Goal: Transaction & Acquisition: Purchase product/service

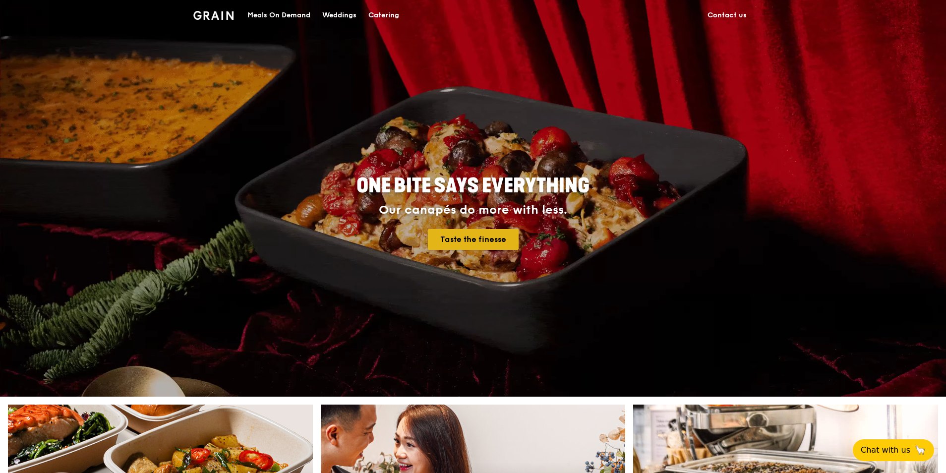
click at [461, 238] on link "Taste the finesse" at bounding box center [473, 239] width 91 height 21
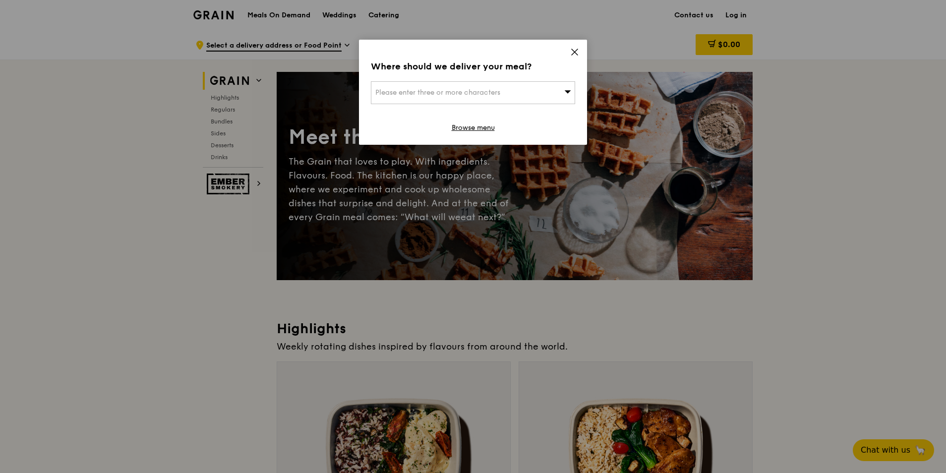
click at [575, 55] on icon at bounding box center [574, 52] width 9 height 9
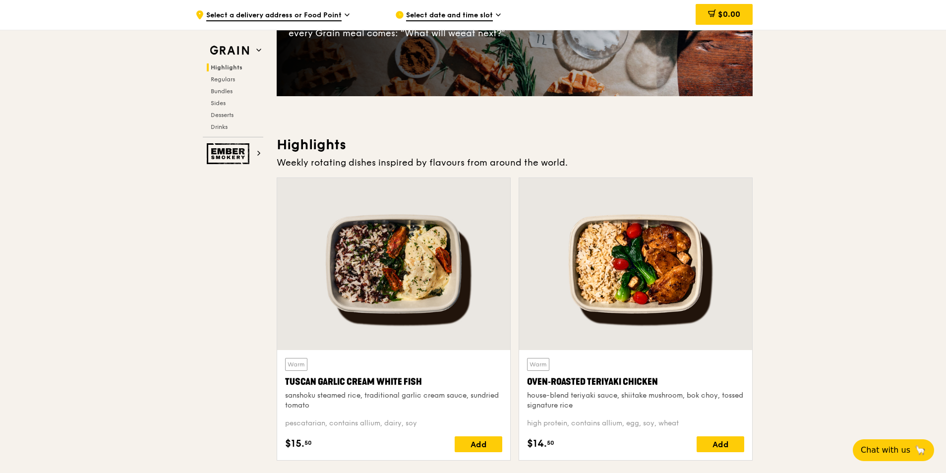
scroll to position [248, 0]
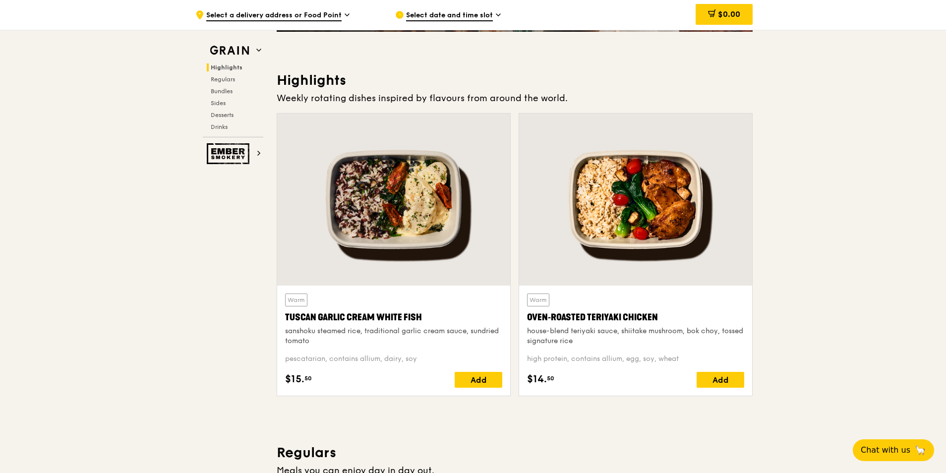
drag, startPoint x: 285, startPoint y: 316, endPoint x: 423, endPoint y: 317, distance: 137.8
click at [423, 317] on div "Tuscan Garlic Cream White Fish" at bounding box center [393, 317] width 217 height 14
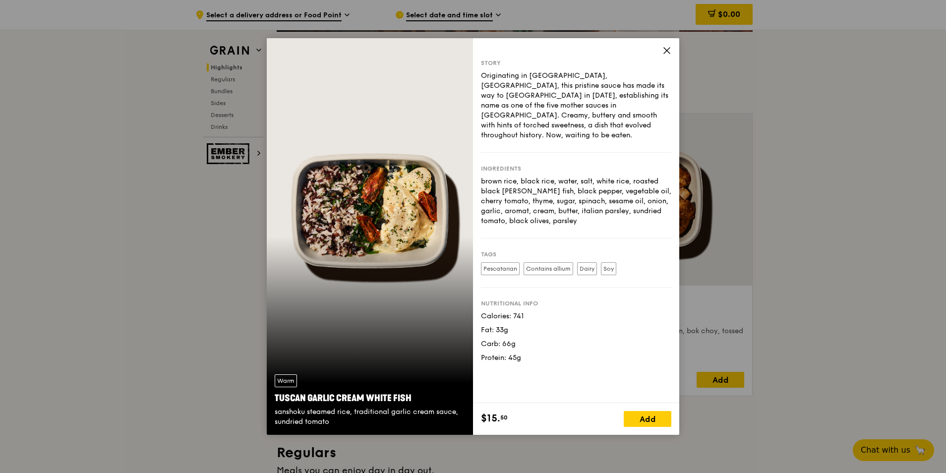
drag, startPoint x: 416, startPoint y: 401, endPoint x: 272, endPoint y: 395, distance: 143.9
click at [272, 395] on div "Warm Tuscan Garlic Cream White Fish sanshoku steamed rice, traditional garlic c…" at bounding box center [370, 400] width 206 height 68
copy div "Tuscan Garlic Cream White Fish"
click at [662, 46] on icon at bounding box center [666, 50] width 9 height 9
